Goal: Information Seeking & Learning: Find specific fact

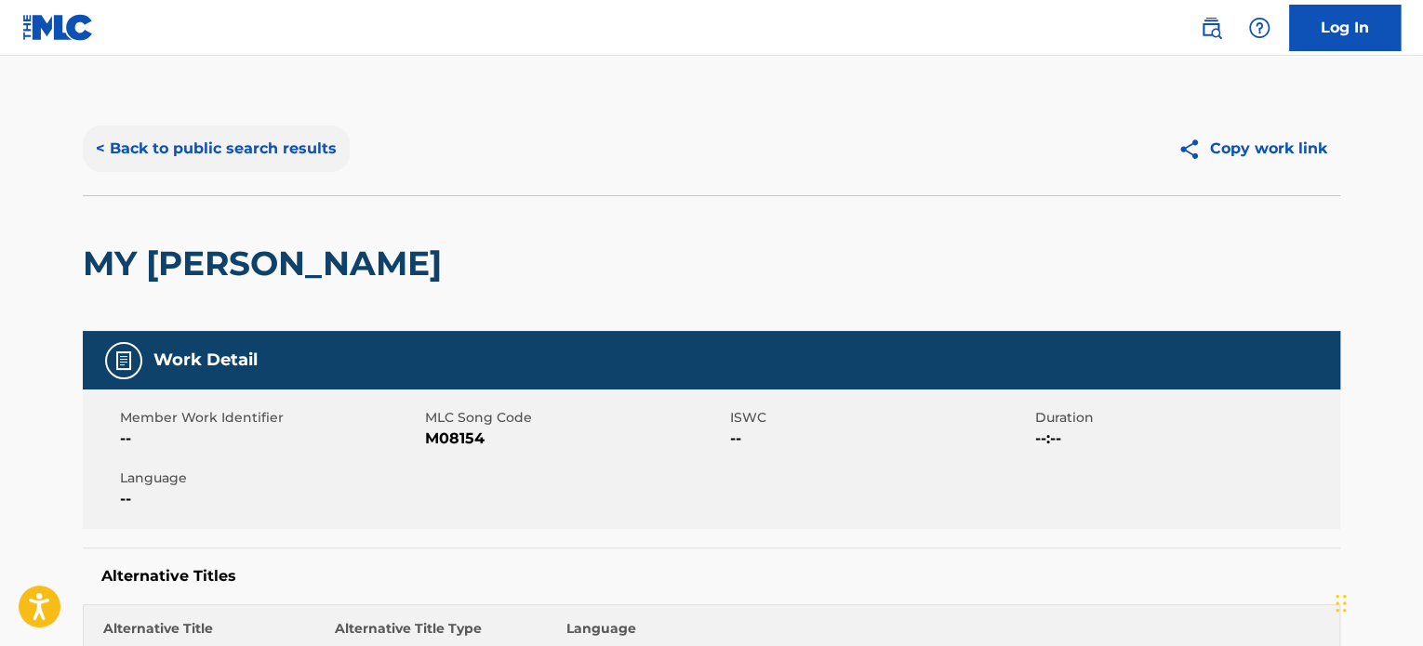
click at [125, 148] on button "< Back to public search results" at bounding box center [216, 149] width 267 height 46
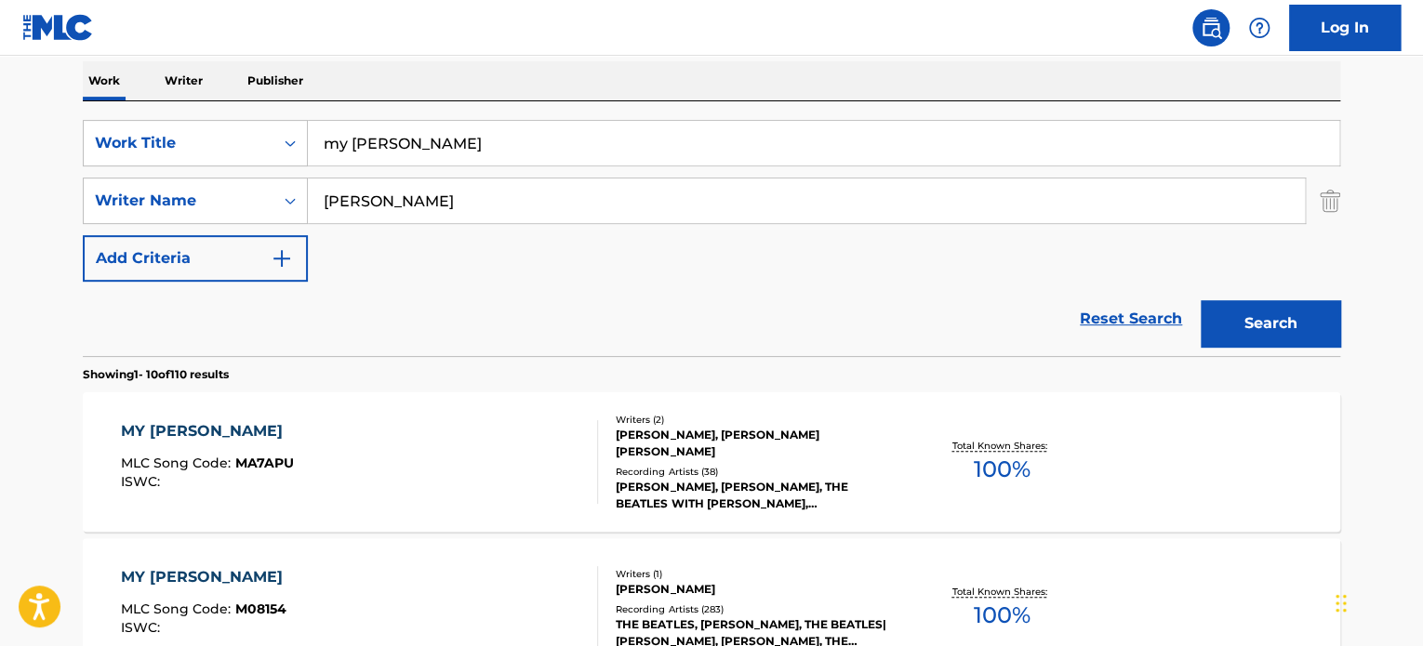
scroll to position [186, 0]
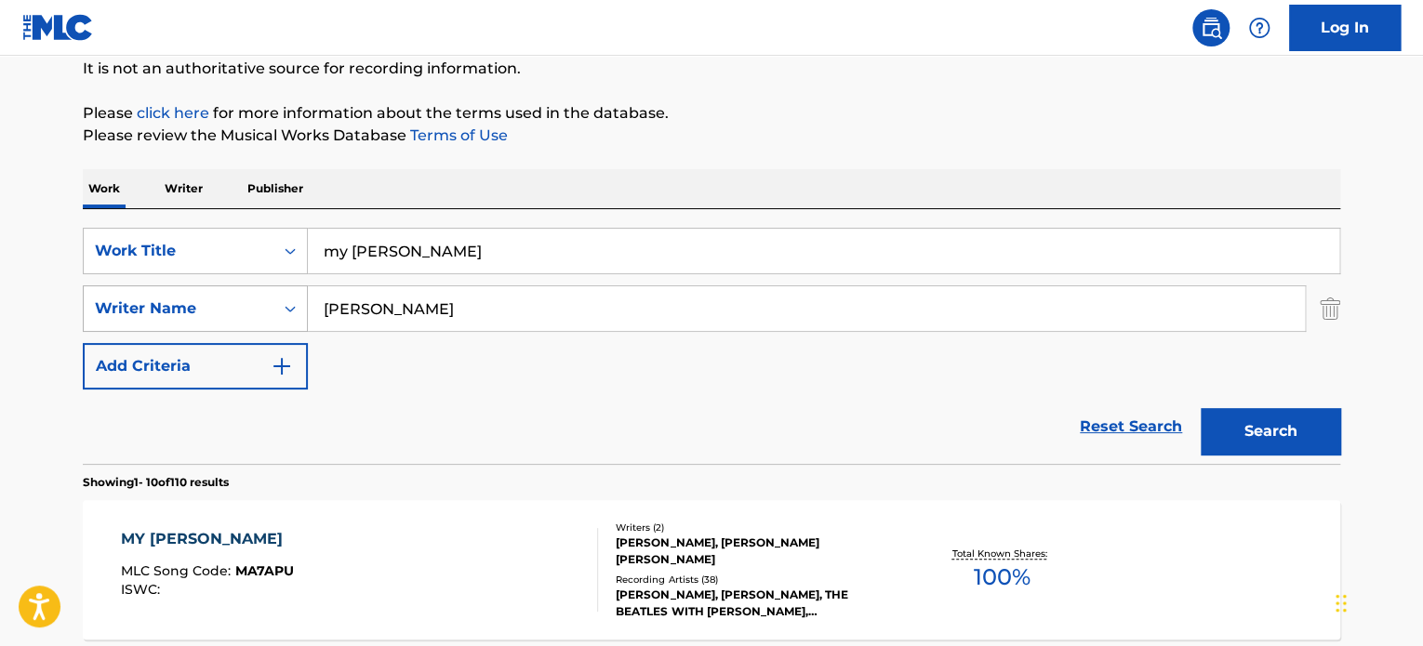
drag, startPoint x: 324, startPoint y: 274, endPoint x: 217, endPoint y: 305, distance: 112.1
click at [217, 305] on div "SearchWithCriteria858d58ee-011c-44af-b609-3a6adb55b7e7 Work Title my [PERSON_NA…" at bounding box center [711, 309] width 1257 height 162
type input "i wish I knew how it would feel to be free"
click at [1200, 408] on button "Search" at bounding box center [1269, 431] width 139 height 46
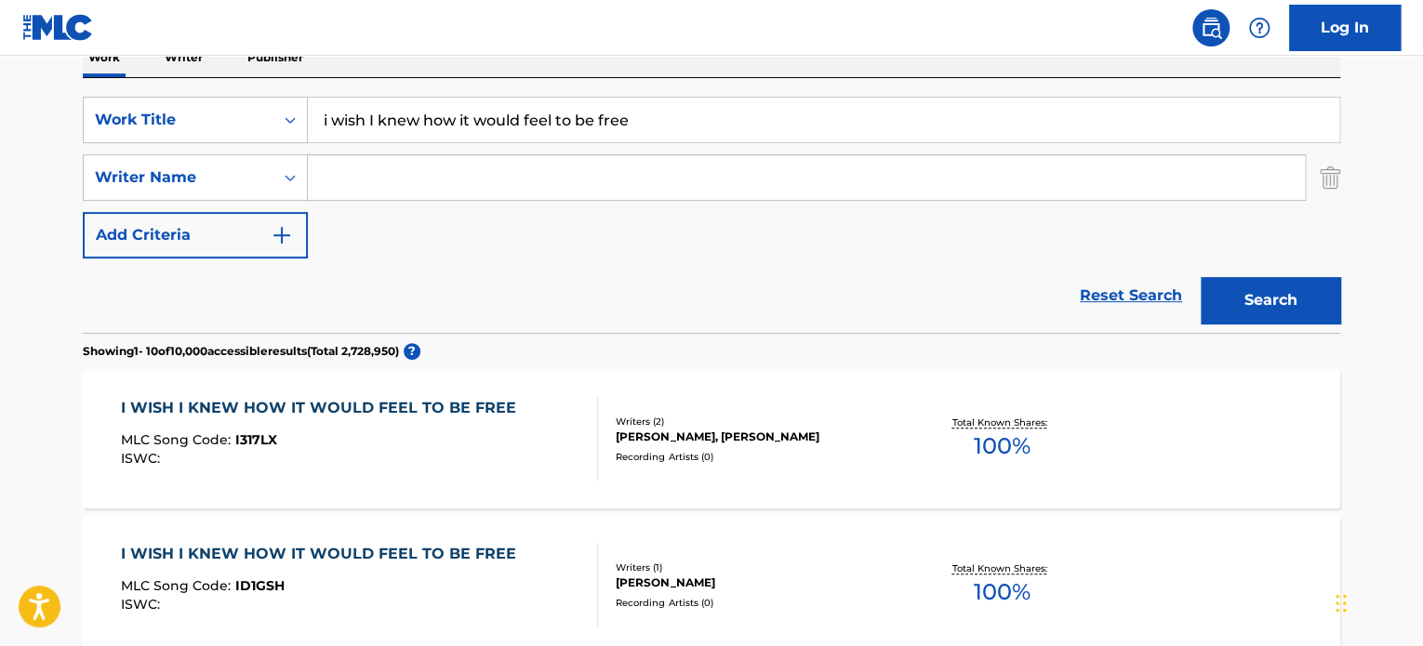
scroll to position [372, 0]
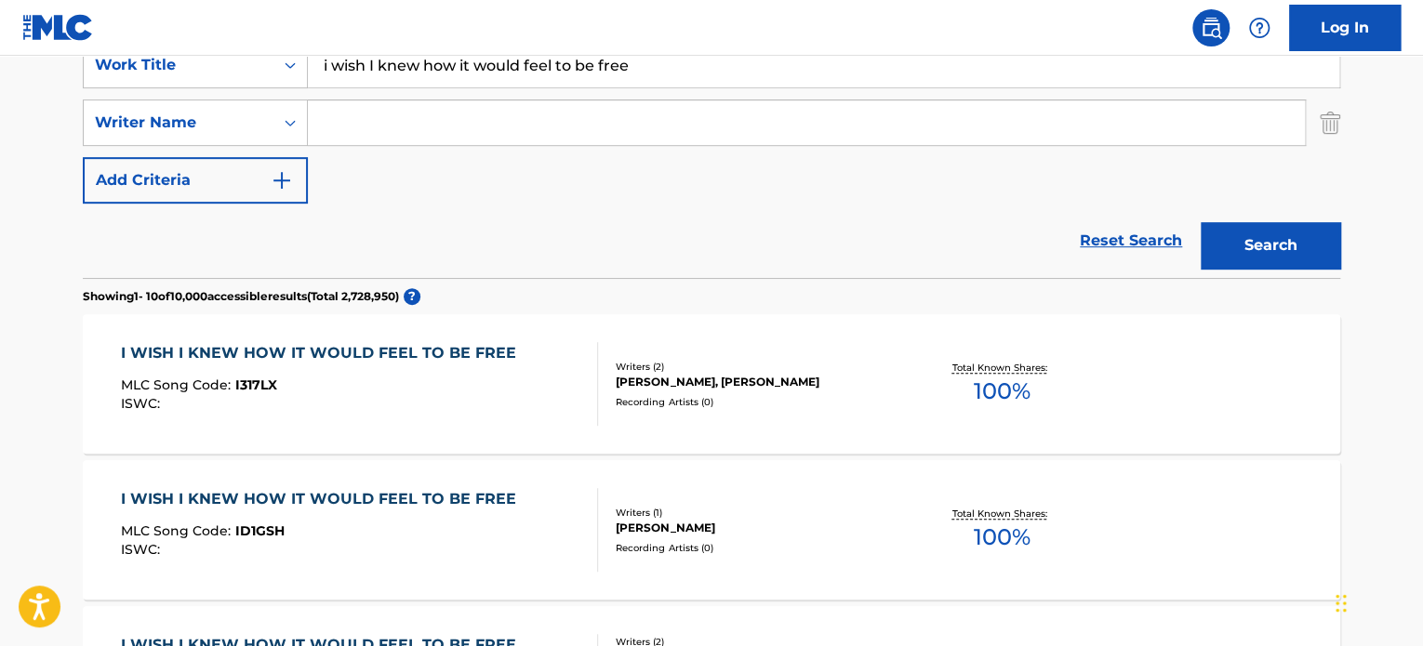
click at [430, 118] on input "Search Form" at bounding box center [806, 122] width 997 height 45
type input "s"
type input "dallas"
click at [1200, 222] on button "Search" at bounding box center [1269, 245] width 139 height 46
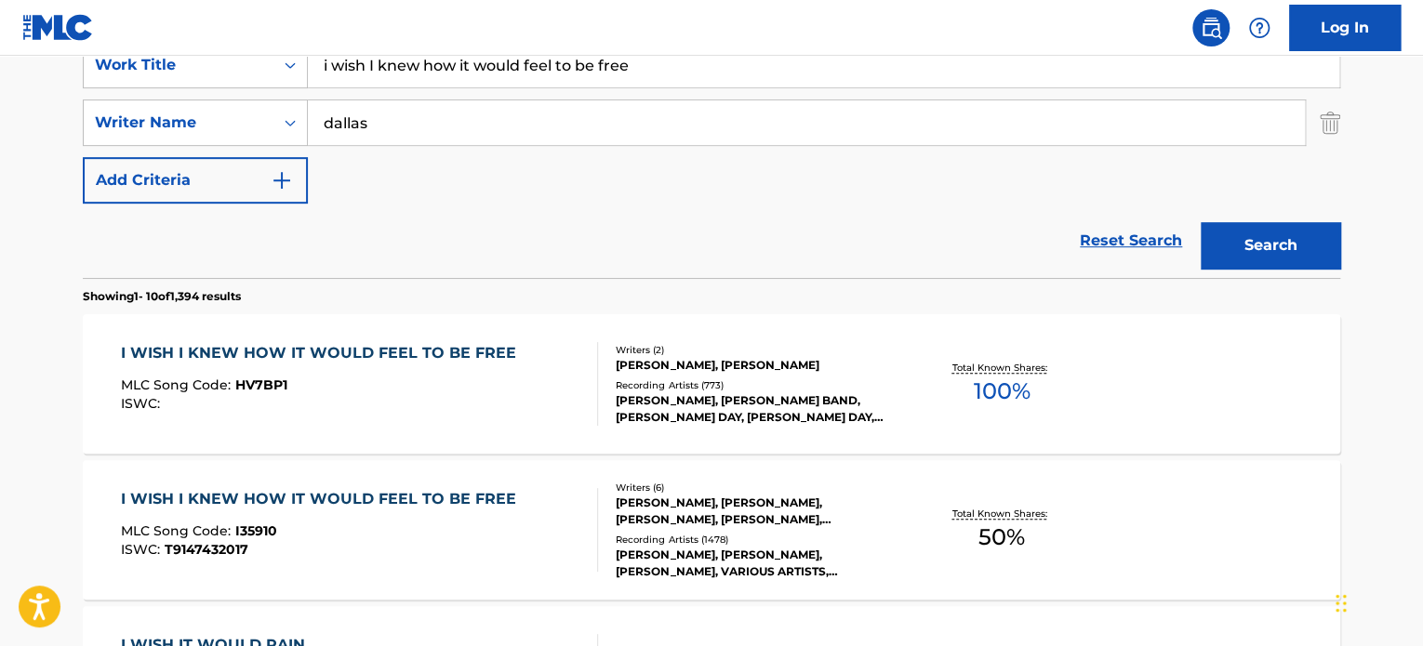
click at [533, 396] on div "I WISH I KNEW HOW IT WOULD FEEL TO BE FREE MLC Song Code : HV7BP1 ISWC :" at bounding box center [360, 384] width 478 height 84
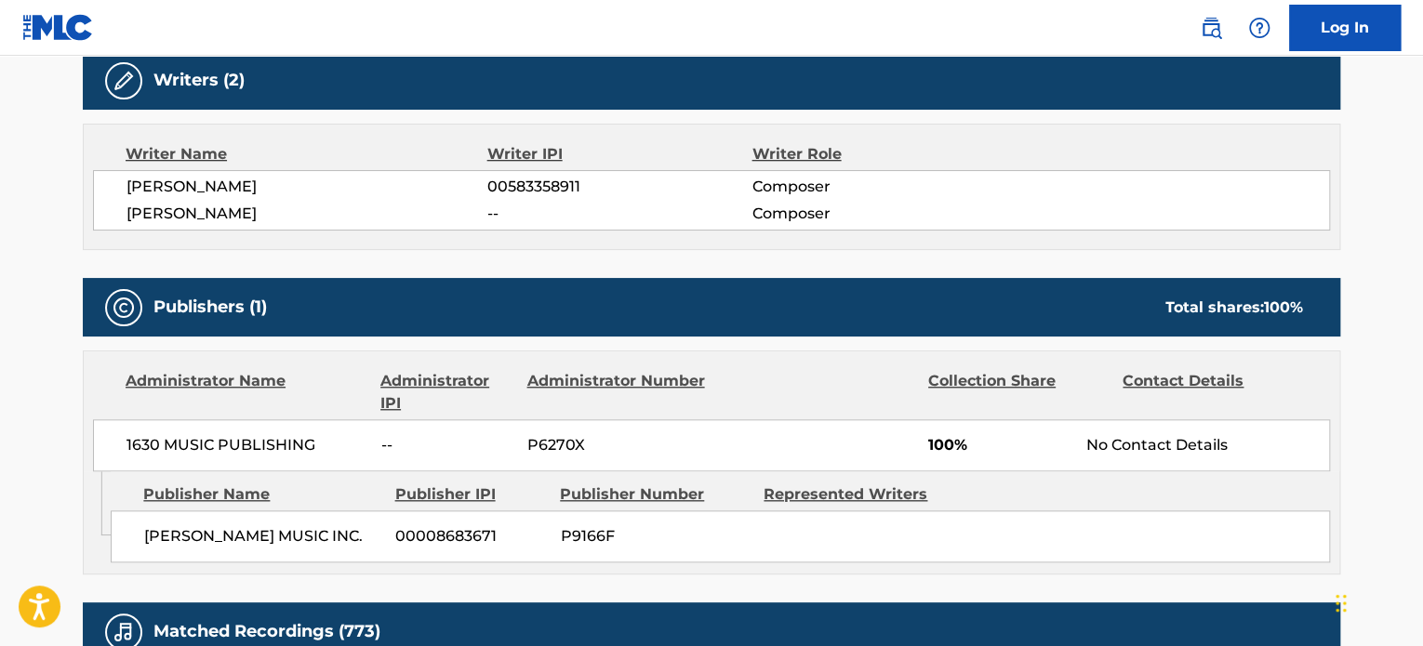
scroll to position [744, 0]
